Goal: Task Accomplishment & Management: Use online tool/utility

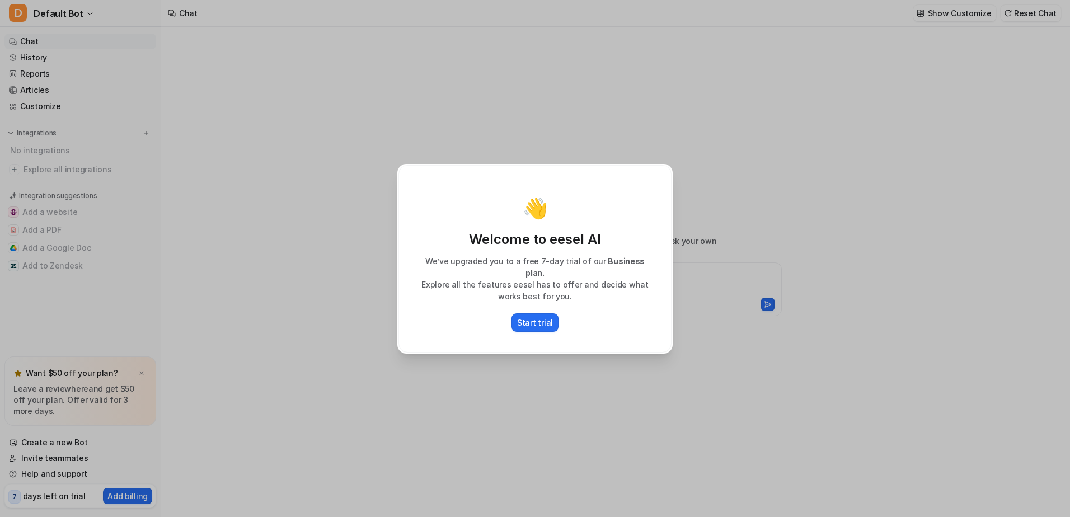
type textarea "**********"
click at [532, 320] on p "Start trial" at bounding box center [535, 323] width 36 height 12
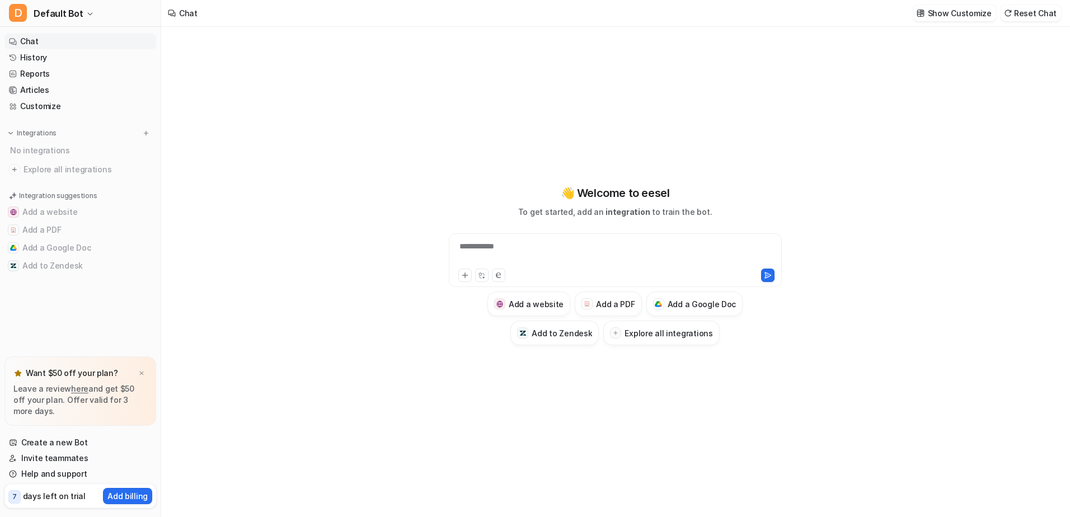
drag, startPoint x: 383, startPoint y: 215, endPoint x: 397, endPoint y: 181, distance: 36.9
click at [383, 215] on div "**********" at bounding box center [615, 272] width 908 height 490
